Goal: Transaction & Acquisition: Purchase product/service

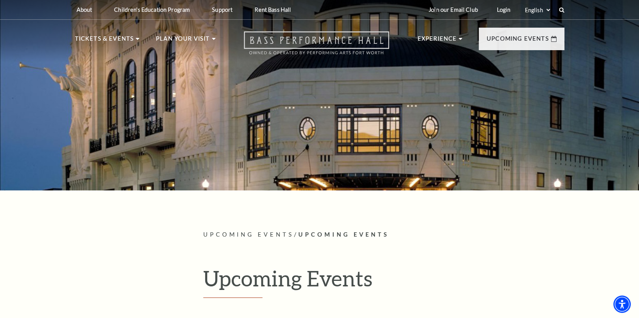
click at [361, 41] on use "Open this option" at bounding box center [316, 43] width 145 height 23
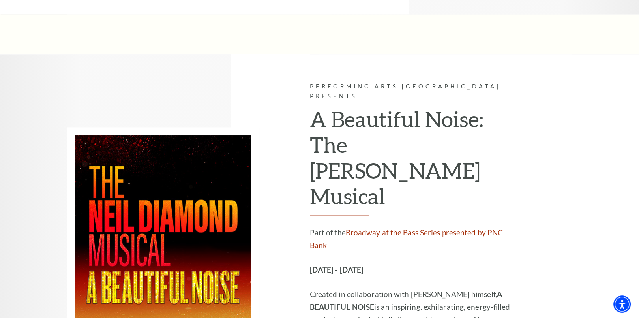
scroll to position [1184, 0]
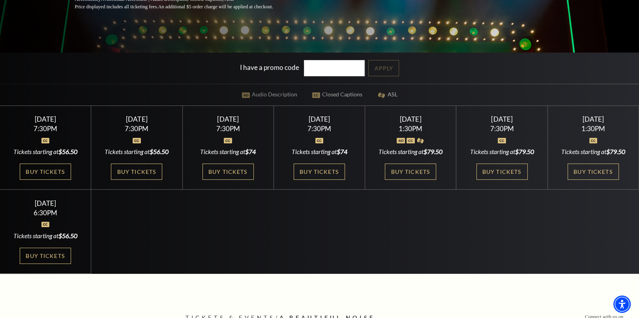
scroll to position [197, 0]
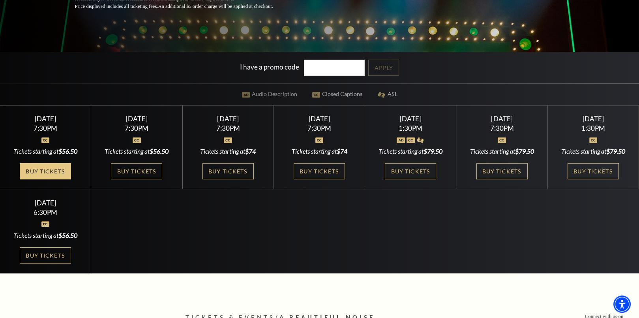
click at [62, 173] on link "Buy Tickets" at bounding box center [45, 171] width 51 height 16
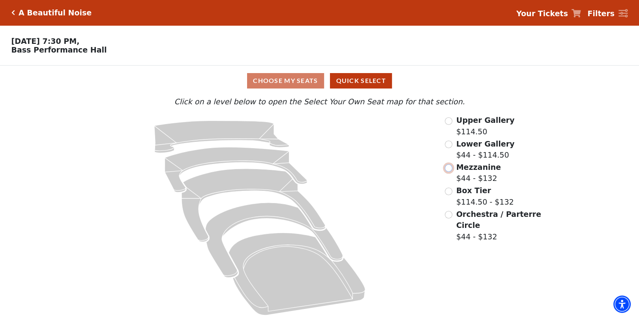
click at [449, 170] on input "Mezzanine$44 - $132\a" at bounding box center [448, 167] width 7 height 7
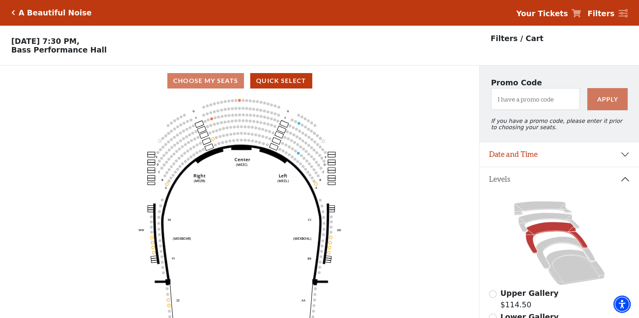
click at [241, 141] on circle at bounding box center [241, 139] width 3 height 3
click at [12, 13] on icon "Click here to go back to filters" at bounding box center [13, 13] width 4 height 6
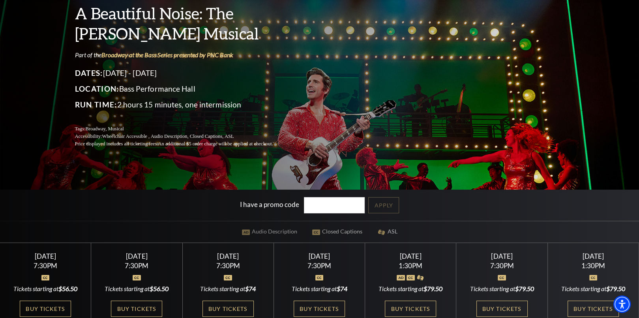
scroll to position [158, 0]
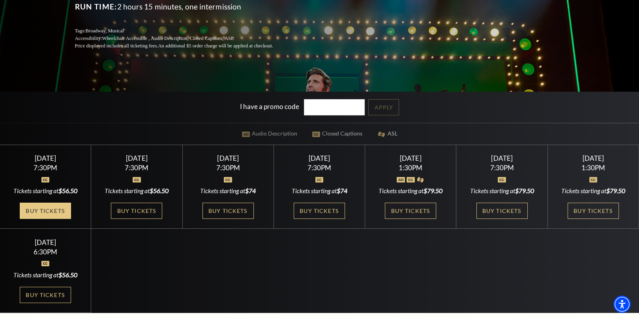
click at [56, 208] on link "Buy Tickets" at bounding box center [45, 210] width 51 height 16
click at [57, 208] on link "Buy Tickets" at bounding box center [45, 210] width 51 height 16
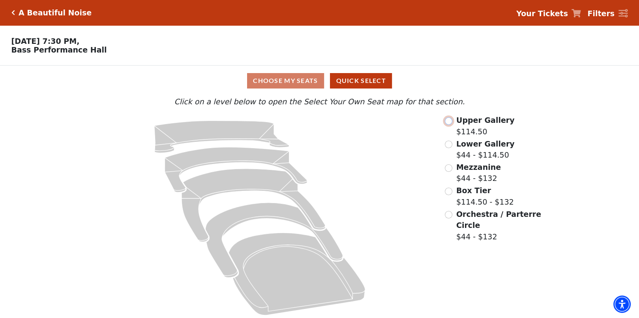
click at [449, 123] on input "Upper Gallery$114.50\a" at bounding box center [448, 120] width 7 height 7
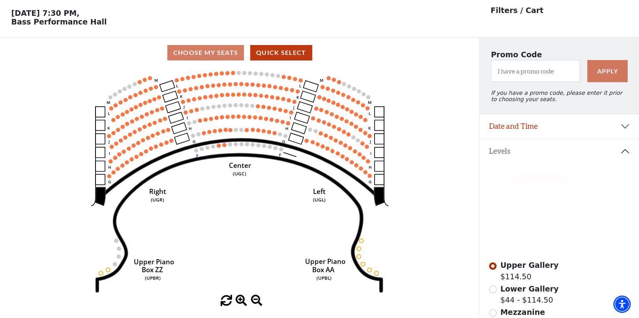
scroll to position [36, 0]
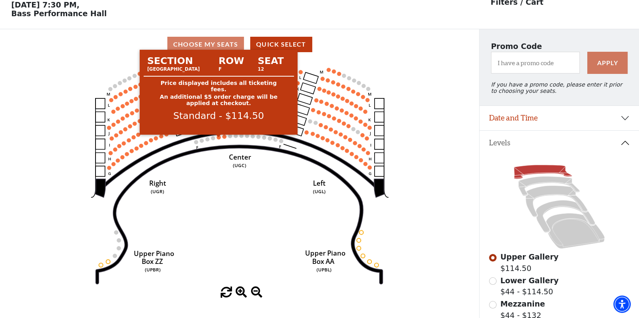
click at [219, 139] on circle at bounding box center [219, 137] width 4 height 4
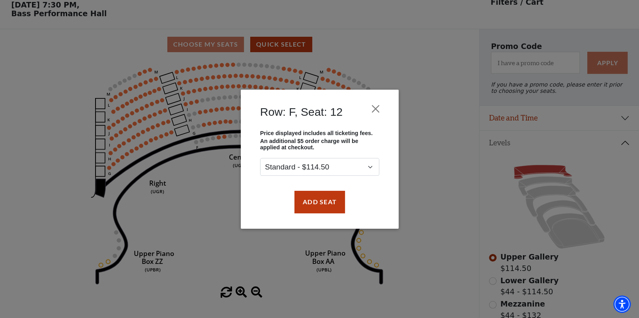
click at [222, 140] on div "Row: F, Seat: 12 Price displayed includes all ticketing fees. An additional $5 …" at bounding box center [319, 159] width 639 height 318
click at [210, 68] on div "Row: F, Seat: 12 Price displayed includes all ticketing fees. An additional $5 …" at bounding box center [319, 159] width 639 height 318
click at [377, 110] on button "Close" at bounding box center [375, 108] width 15 height 15
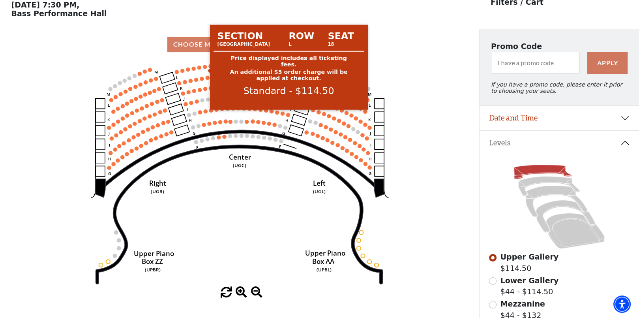
click at [206, 69] on circle at bounding box center [205, 67] width 4 height 4
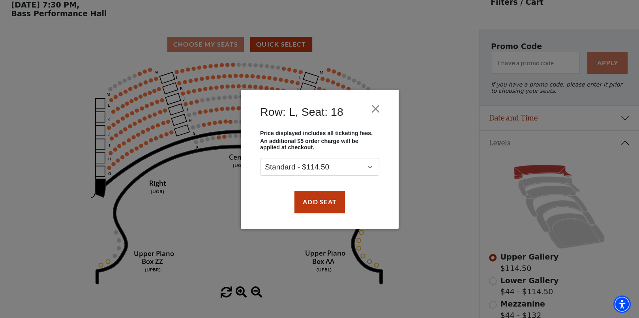
click at [382, 54] on div "Row: L, Seat: 18 Price displayed includes all ticketing fees. An additional $5 …" at bounding box center [319, 159] width 639 height 318
click at [375, 110] on button "Close" at bounding box center [375, 108] width 15 height 15
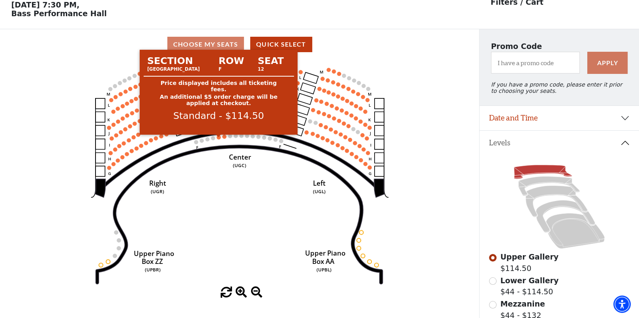
click at [218, 139] on circle at bounding box center [219, 137] width 4 height 4
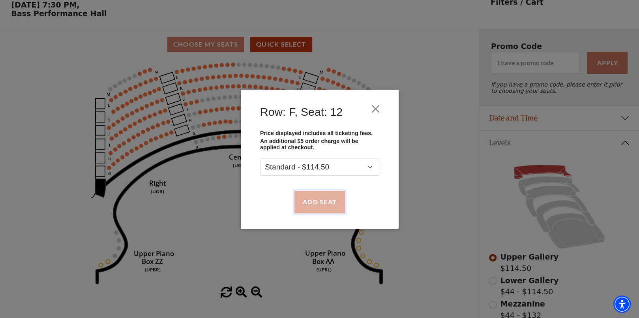
click at [321, 202] on button "Add Seat" at bounding box center [319, 202] width 50 height 22
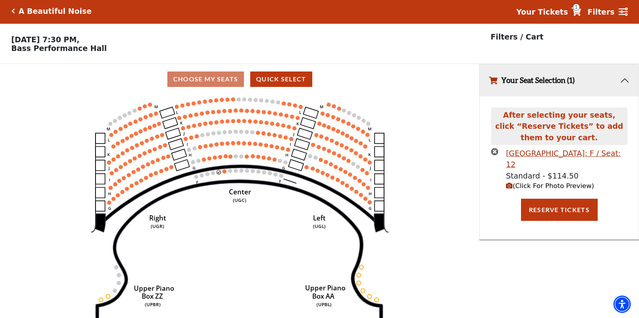
scroll to position [0, 0]
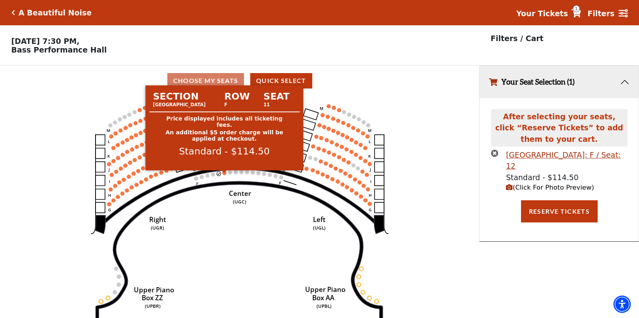
click at [224, 175] on circle at bounding box center [224, 173] width 4 height 4
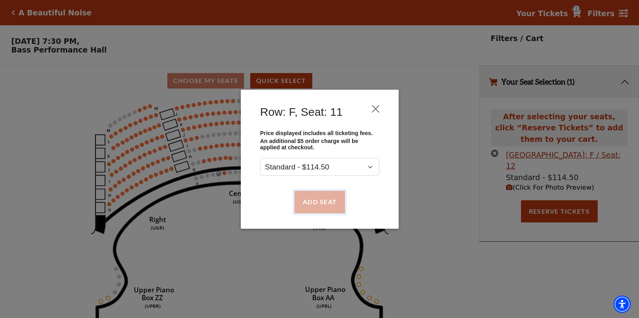
click at [317, 199] on button "Add Seat" at bounding box center [319, 202] width 50 height 22
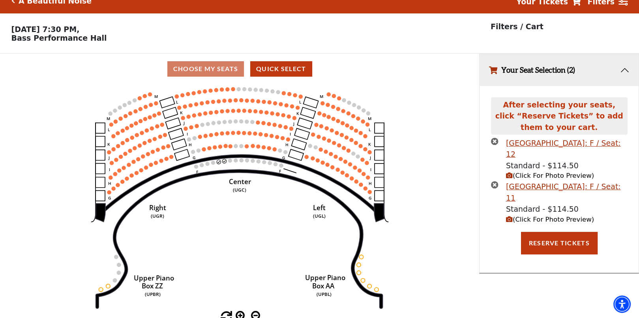
scroll to position [19, 0]
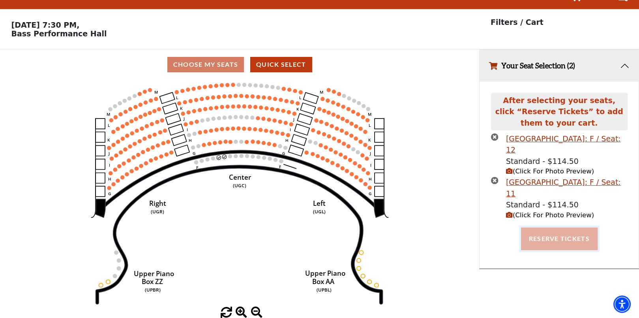
click at [530, 238] on button "Reserve Tickets" at bounding box center [559, 238] width 77 height 22
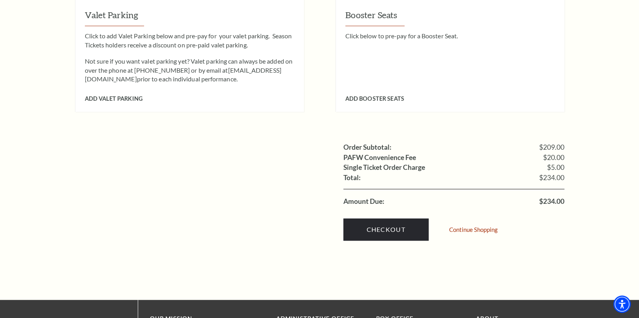
scroll to position [710, 0]
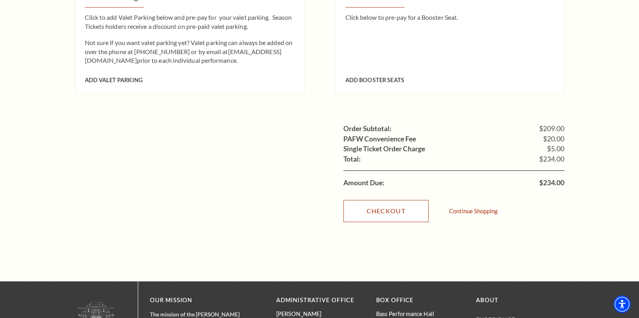
click at [369, 200] on link "Checkout" at bounding box center [385, 211] width 85 height 22
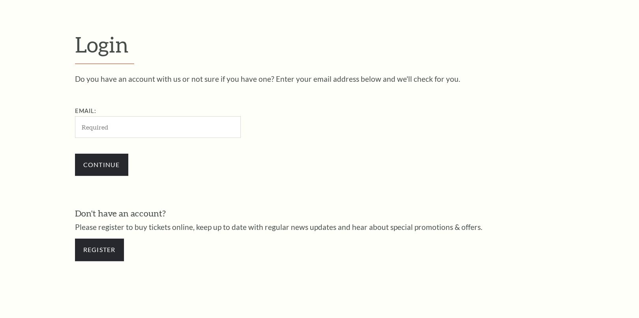
scroll to position [241, 0]
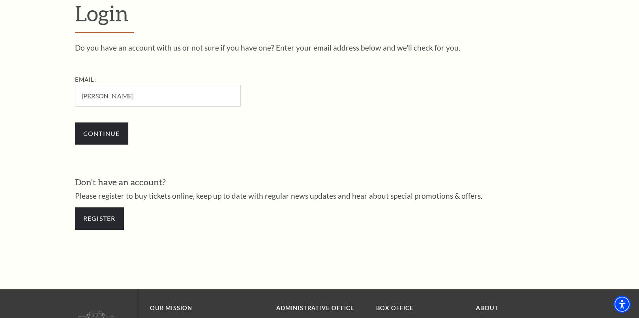
type input "[EMAIL_ADDRESS][DOMAIN_NAME]"
click at [120, 133] on input "Continue" at bounding box center [101, 133] width 53 height 22
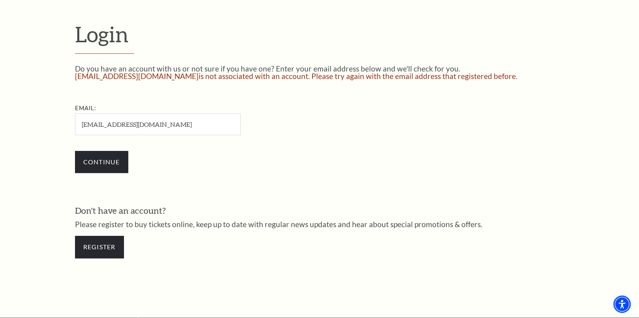
scroll to position [264, 0]
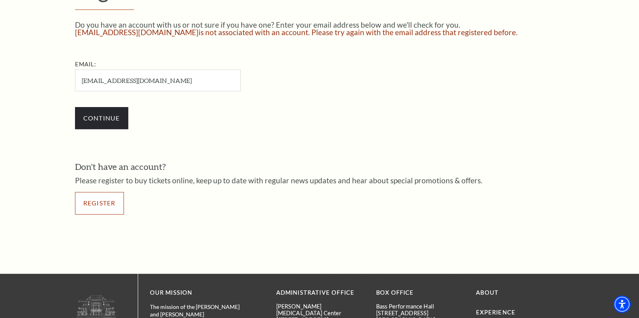
click at [116, 199] on link "Register" at bounding box center [99, 203] width 49 height 22
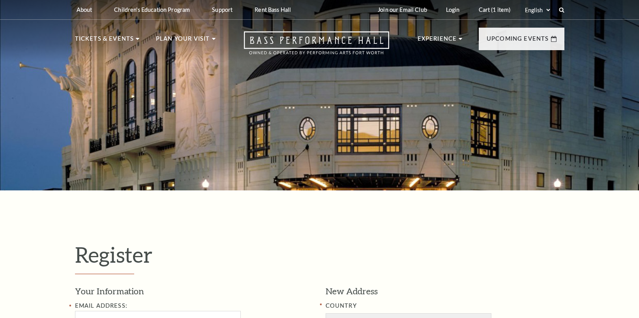
select select "1"
select select "[GEOGRAPHIC_DATA]"
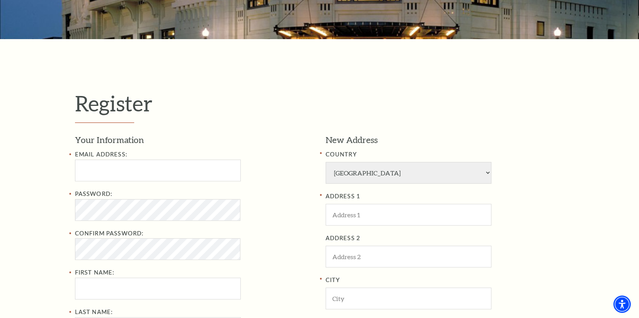
scroll to position [158, 0]
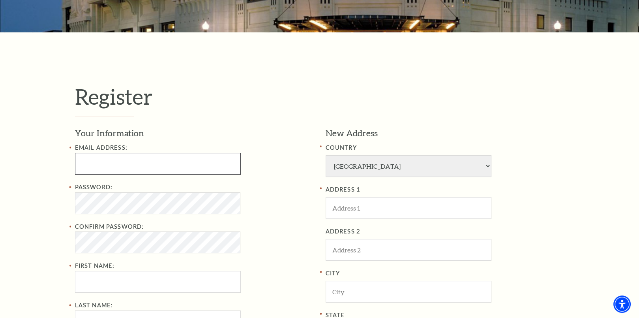
click at [203, 164] on input "Email Address:" at bounding box center [158, 164] width 166 height 22
type input "susiegptx@gmail.com"
type input "Susan"
type input "Roberts"
type input "9728240100"
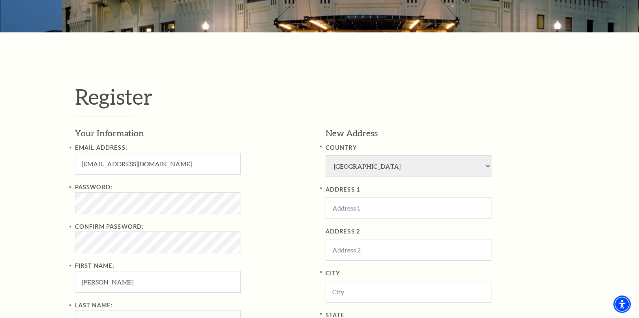
type input "1612 Sandalwood Dr Grand Prairie Texas 75052"
type input "Grand Prairie"
type input "75052"
type input "972-824-0100"
click at [280, 122] on div "Register Your Information Email Address: susiegptx@gmail.com Password: Confirm …" at bounding box center [319, 273] width 489 height 379
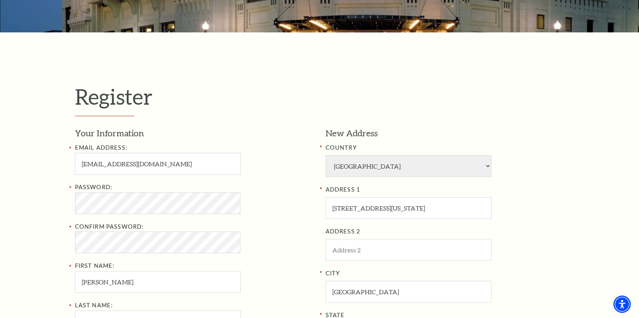
click at [57, 247] on div "Register Your Information Email Address: susiegptx@gmail.com Password: Confirm …" at bounding box center [319, 273] width 639 height 482
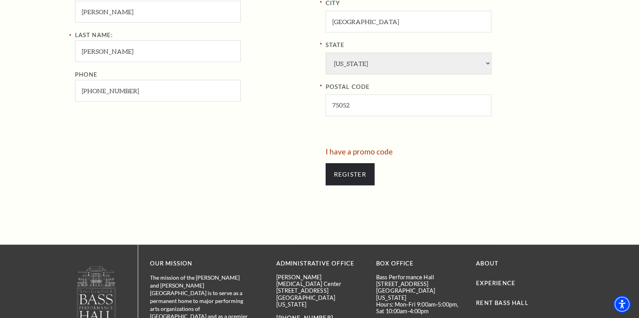
scroll to position [434, 0]
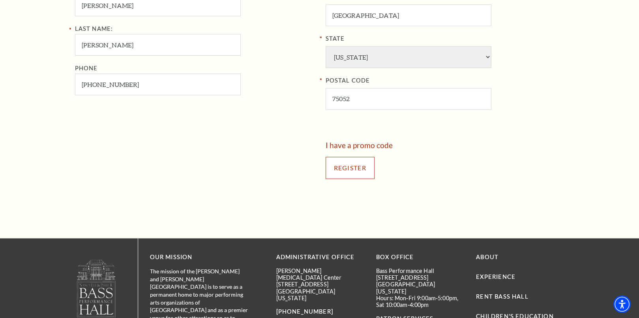
click at [359, 169] on input "Register" at bounding box center [349, 168] width 49 height 22
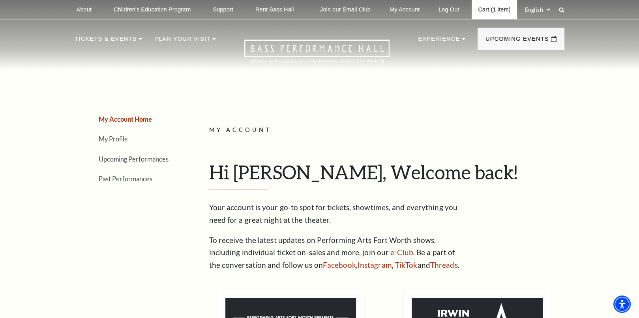
click at [488, 7] on link "Cart (1 item)" at bounding box center [493, 9] width 45 height 19
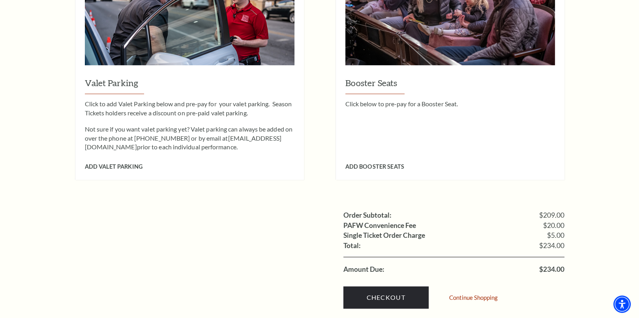
scroll to position [710, 0]
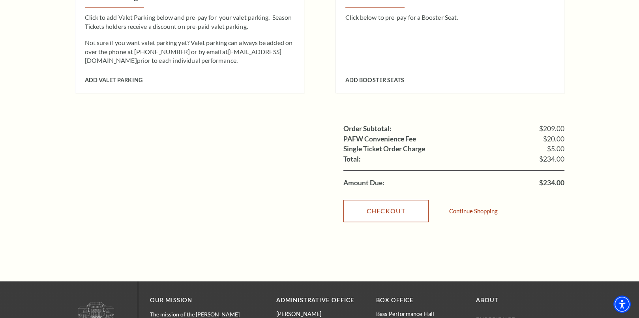
click at [388, 200] on link "Checkout" at bounding box center [385, 211] width 85 height 22
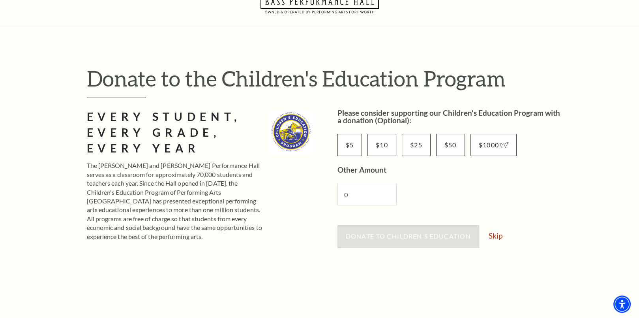
scroll to position [32, 0]
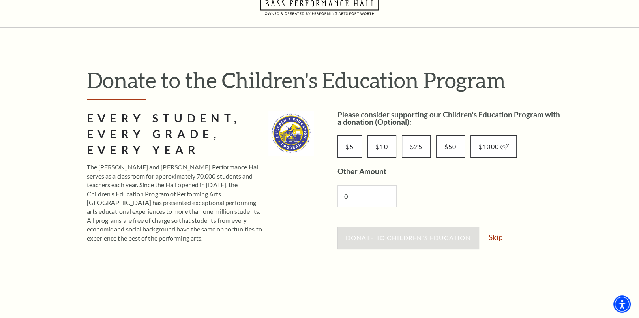
click at [494, 238] on link "Skip" at bounding box center [495, 236] width 14 height 7
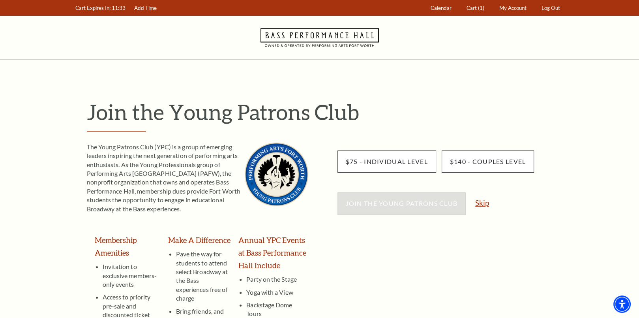
click at [479, 206] on link "Skip" at bounding box center [482, 202] width 14 height 7
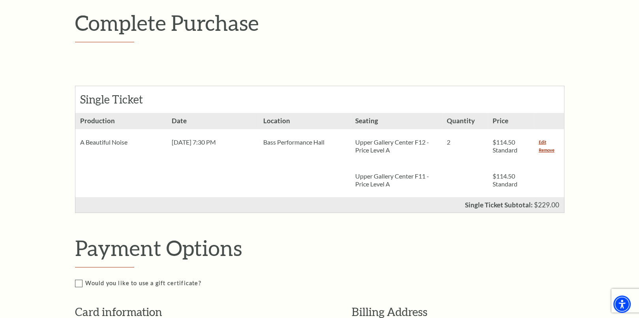
scroll to position [237, 0]
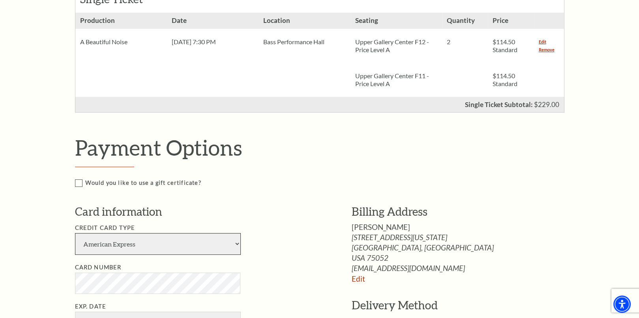
click at [229, 240] on select "American Express Visa Master Card Discover" at bounding box center [158, 244] width 166 height 22
select select "24"
click at [75, 233] on select "American Express Visa Master Card Discover" at bounding box center [158, 244] width 166 height 22
click at [252, 219] on form "Card information Credit Card Type American Express Visa Master Card Discover Ca…" at bounding box center [201, 323] width 253 height 238
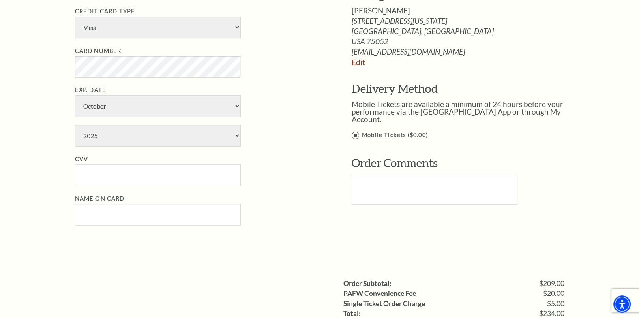
scroll to position [439, 0]
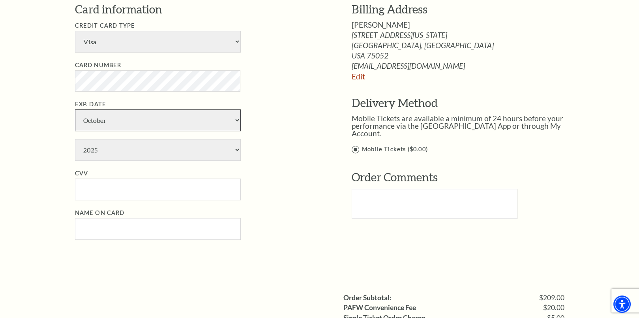
click at [166, 117] on select "January February March April May June July August September October November De…" at bounding box center [158, 120] width 166 height 22
select select "9"
click at [75, 109] on select "January February March April May June July August September October November De…" at bounding box center [158, 120] width 166 height 22
click at [143, 155] on select "2025 2026 2027 2028 2029 2030 2031 2032 2033 2034" at bounding box center [158, 150] width 166 height 22
select select "2028"
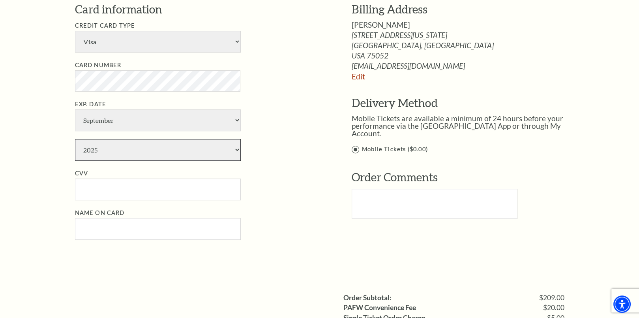
click at [75, 139] on select "2025 2026 2027 2028 2029 2030 2031 2032 2033 2034" at bounding box center [158, 150] width 166 height 22
click at [142, 198] on input "CVV" at bounding box center [158, 189] width 166 height 22
type input "427"
click at [45, 211] on div "Notice × Tickets cannot be removed during a Ticket Exchange. Choose Start Over …" at bounding box center [319, 69] width 639 height 896
click at [80, 223] on input "Name on Card" at bounding box center [158, 229] width 166 height 22
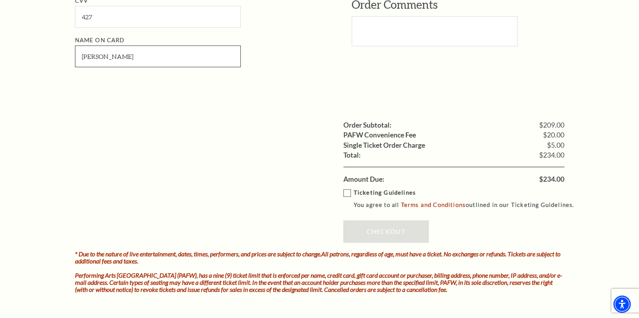
scroll to position [636, 0]
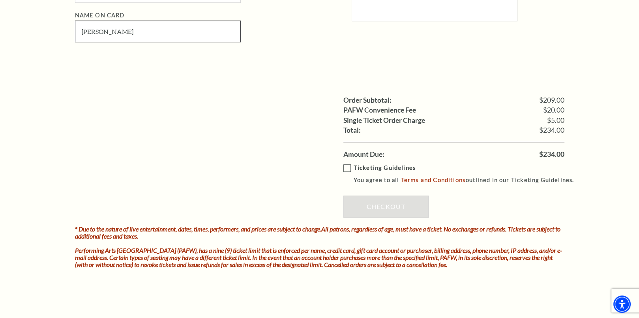
type input "Susan A Roberts"
click at [348, 164] on label "Ticketing Guidelines You agree to all Terms and Conditions outlined in our Tick…" at bounding box center [462, 174] width 238 height 22
click at [0, 0] on input "Ticketing Guidelines You agree to all Terms and Conditions outlined in our Tick…" at bounding box center [0, 0] width 0 height 0
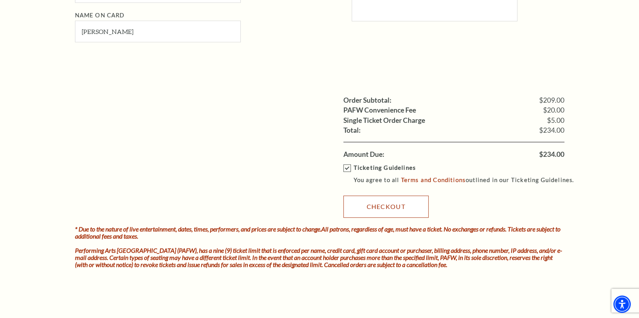
click at [374, 200] on link "Checkout" at bounding box center [385, 206] width 85 height 22
